Goal: Task Accomplishment & Management: Use online tool/utility

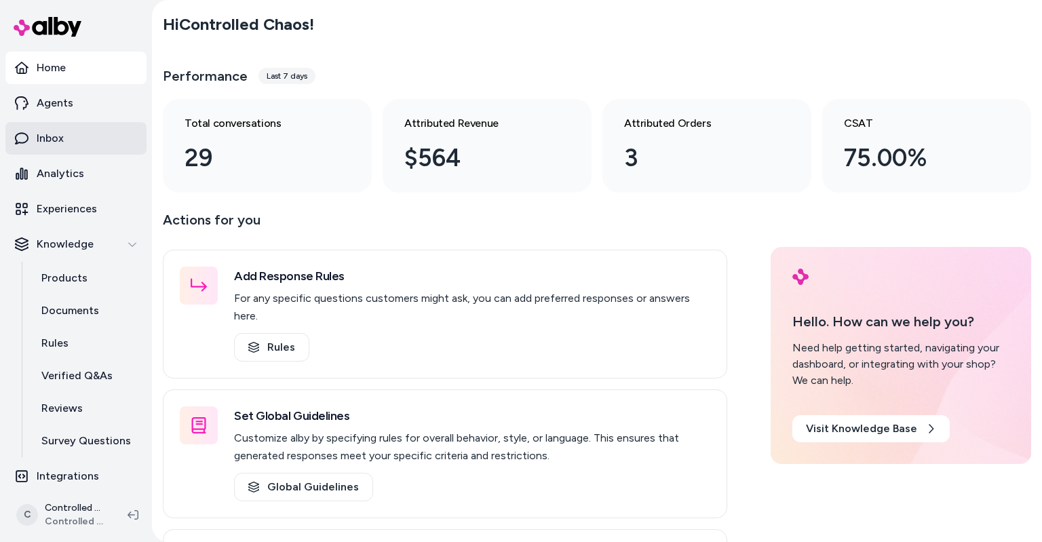
click at [48, 145] on p "Inbox" at bounding box center [50, 138] width 27 height 16
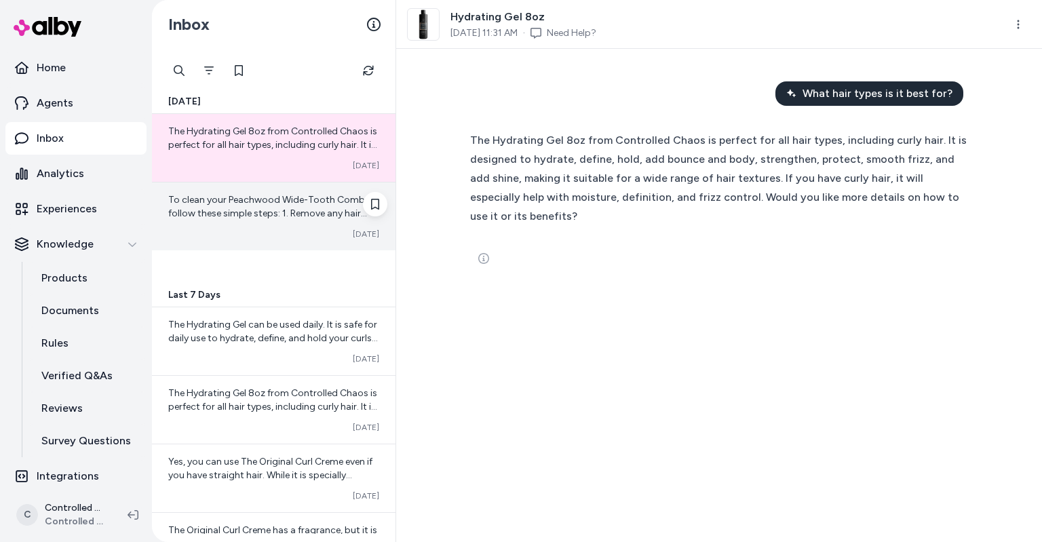
click at [254, 225] on div "To clean your Peachwood Wide-Tooth Comb, follow these simple steps: 1. Remove a…" at bounding box center [273, 216] width 243 height 68
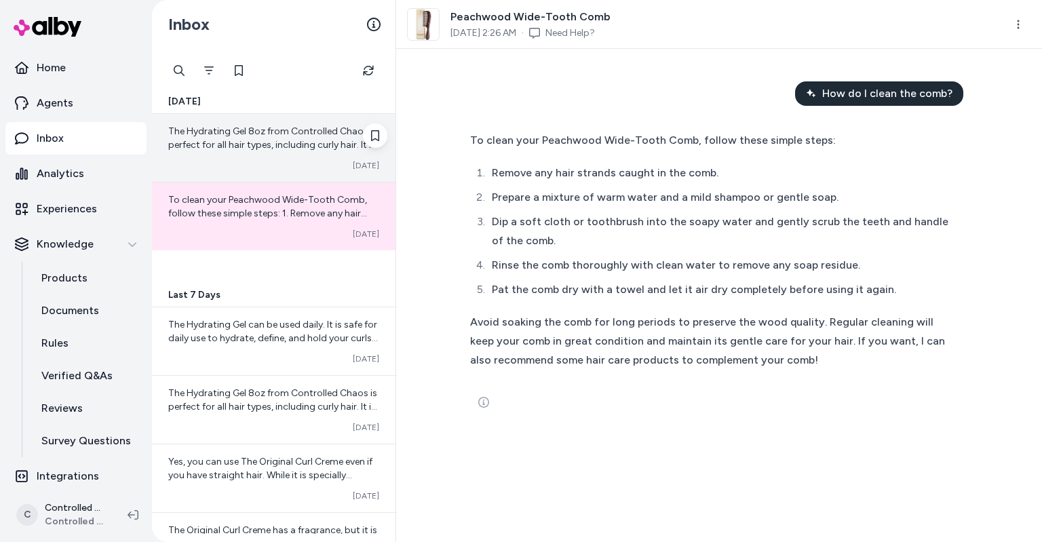
click at [264, 165] on div "Converted [DATE]" at bounding box center [273, 165] width 211 height 11
